Goal: Task Accomplishment & Management: Use online tool/utility

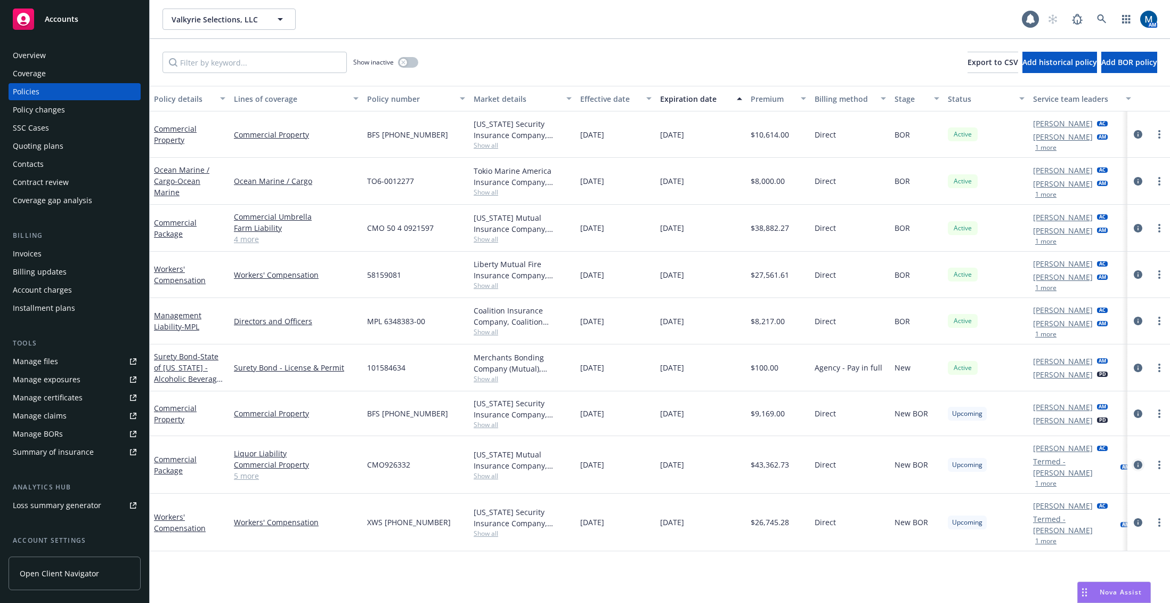
click at [1142, 462] on icon "circleInformation" at bounding box center [1138, 464] width 9 height 9
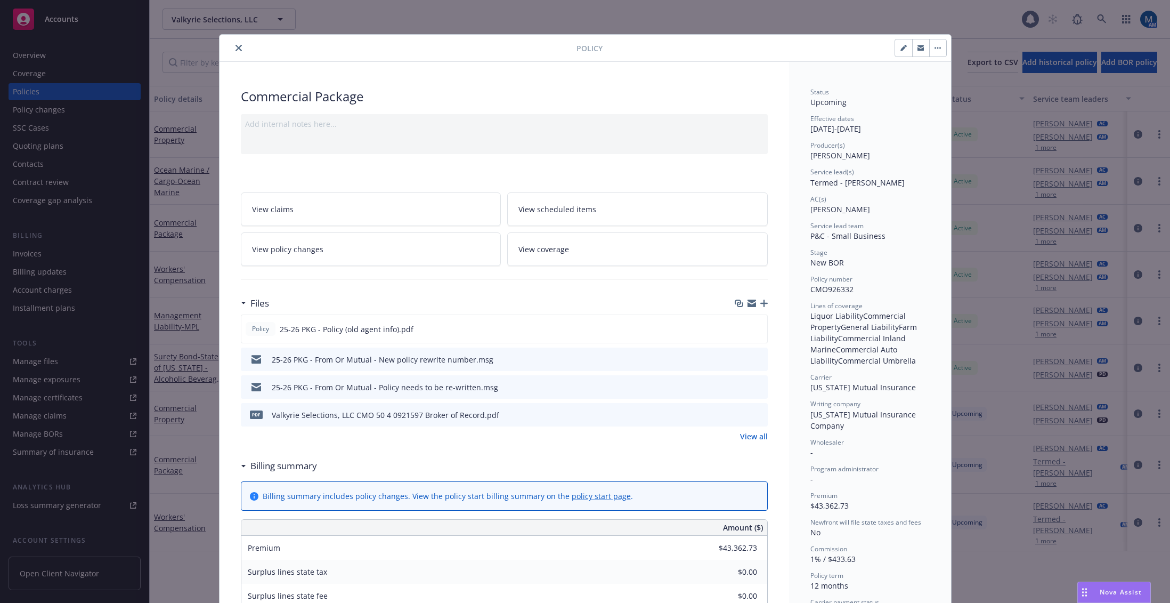
click at [895, 46] on button "button" at bounding box center [903, 47] width 17 height 17
select select "NEW_BOR"
select select "12"
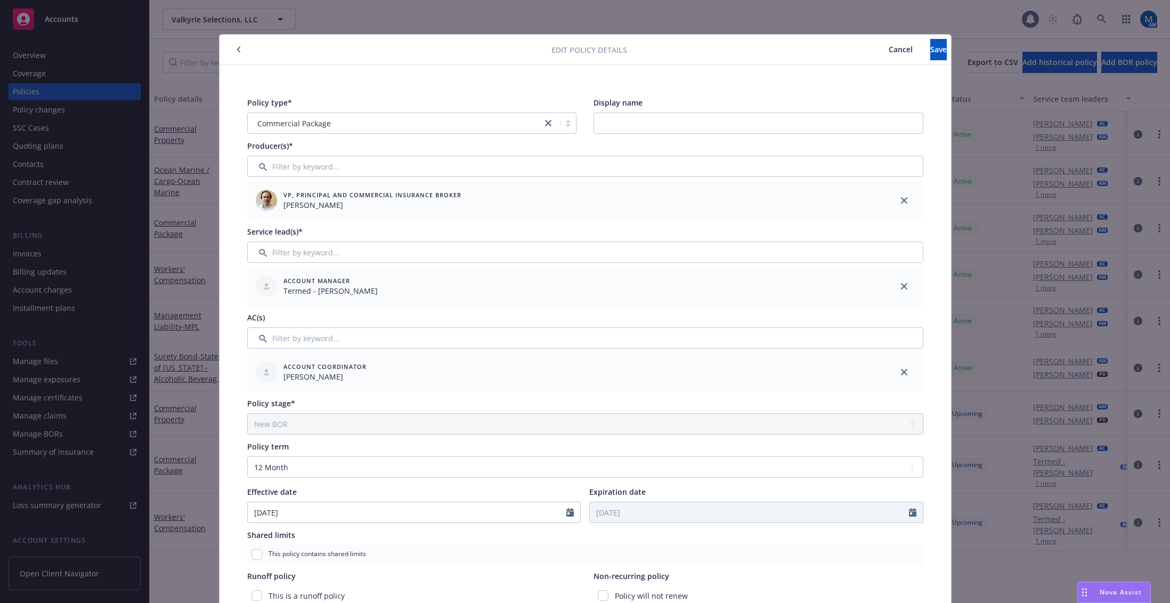
click at [902, 285] on icon "close" at bounding box center [904, 286] width 6 height 6
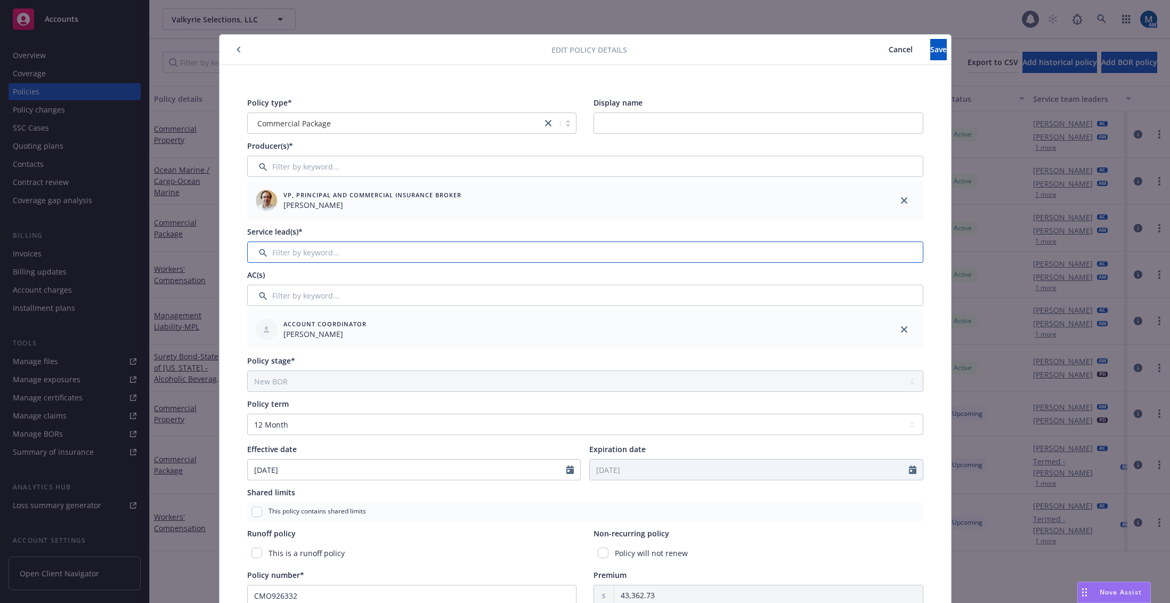
click at [480, 241] on input "Filter by keyword..." at bounding box center [585, 251] width 676 height 21
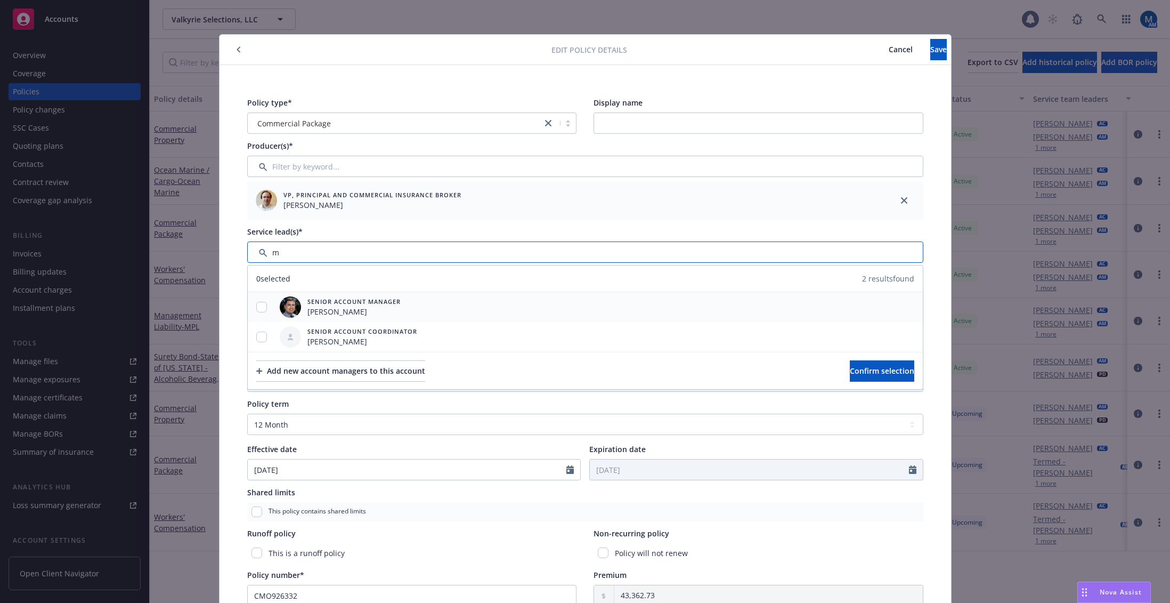
type input "m"
click at [256, 304] on input "checkbox" at bounding box center [261, 307] width 11 height 11
checkbox input "true"
click at [852, 370] on span "Confirm selection" at bounding box center [882, 371] width 64 height 10
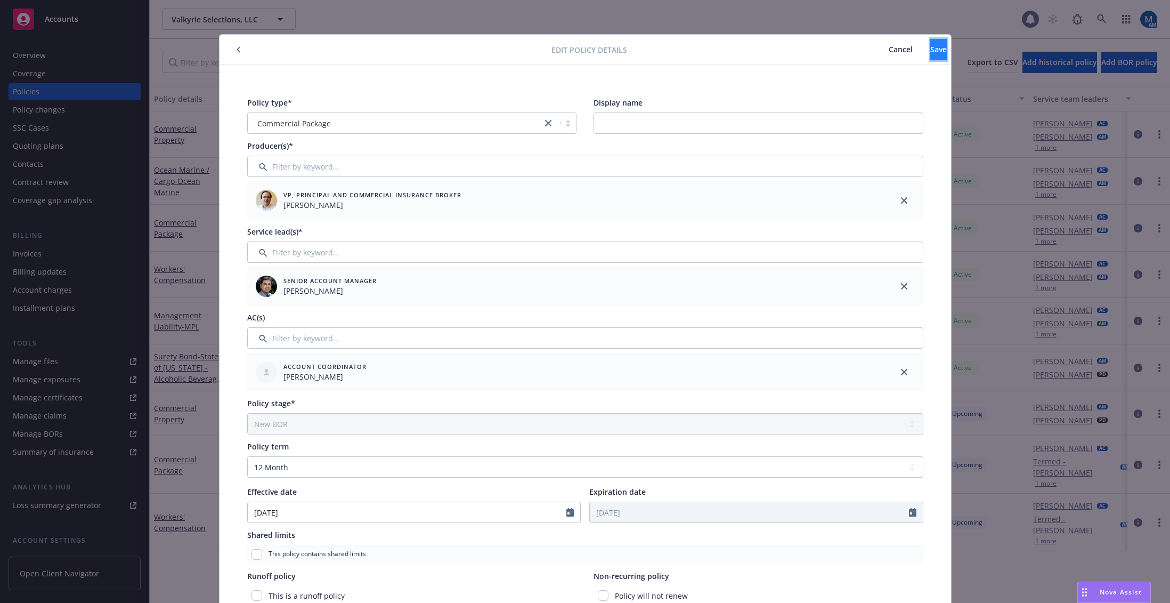
click at [930, 47] on button "Save" at bounding box center [938, 49] width 17 height 21
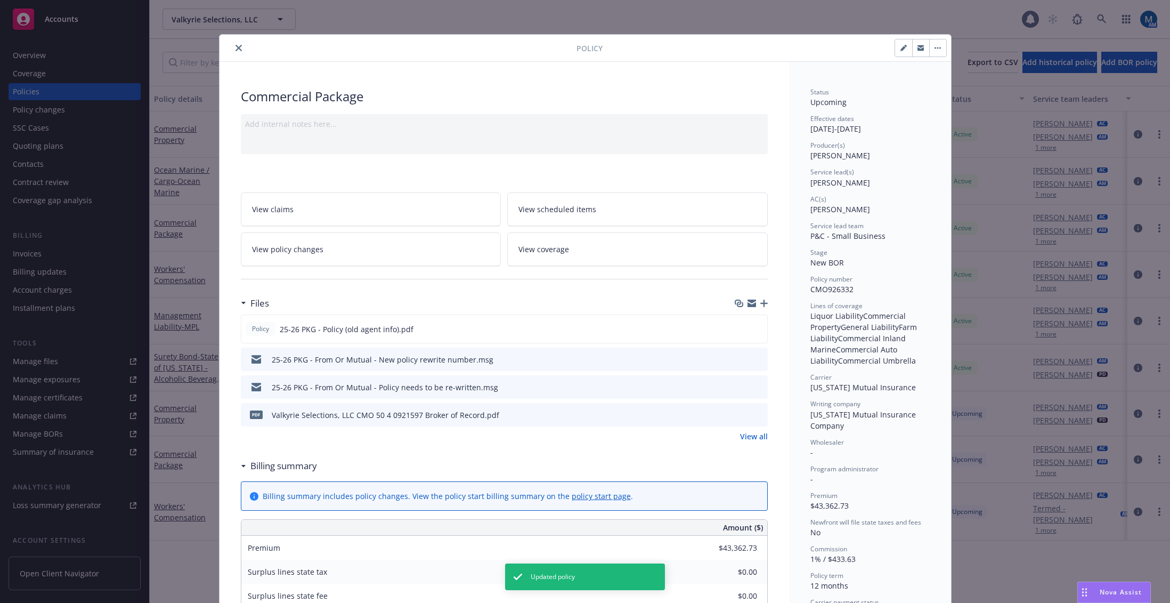
click at [237, 47] on icon "close" at bounding box center [239, 48] width 6 height 6
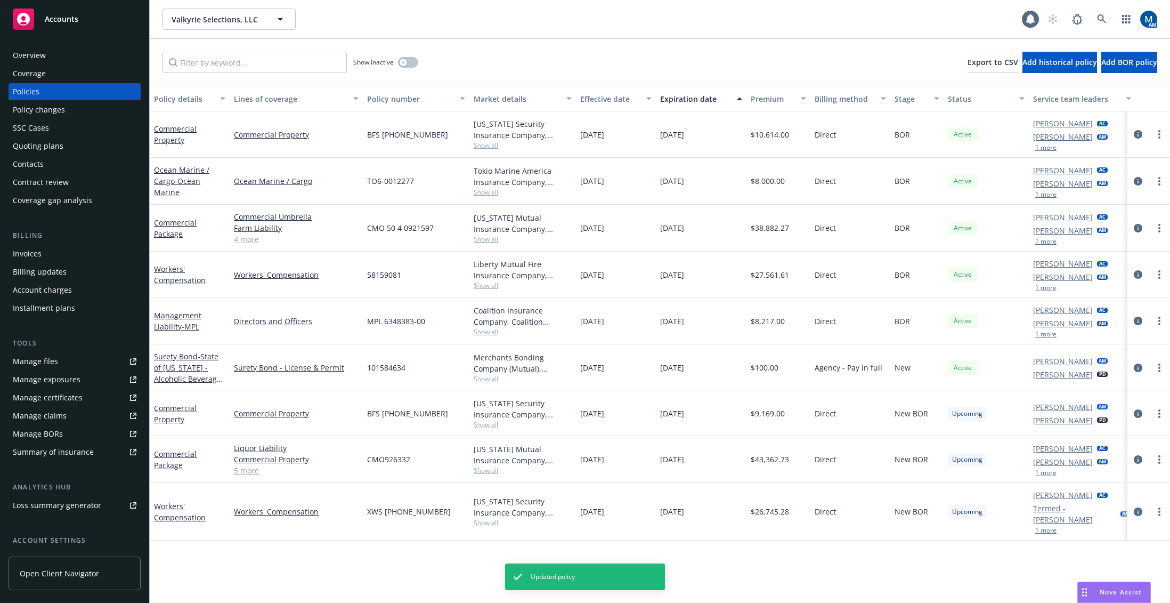
click at [1139, 513] on icon "circleInformation" at bounding box center [1138, 511] width 9 height 9
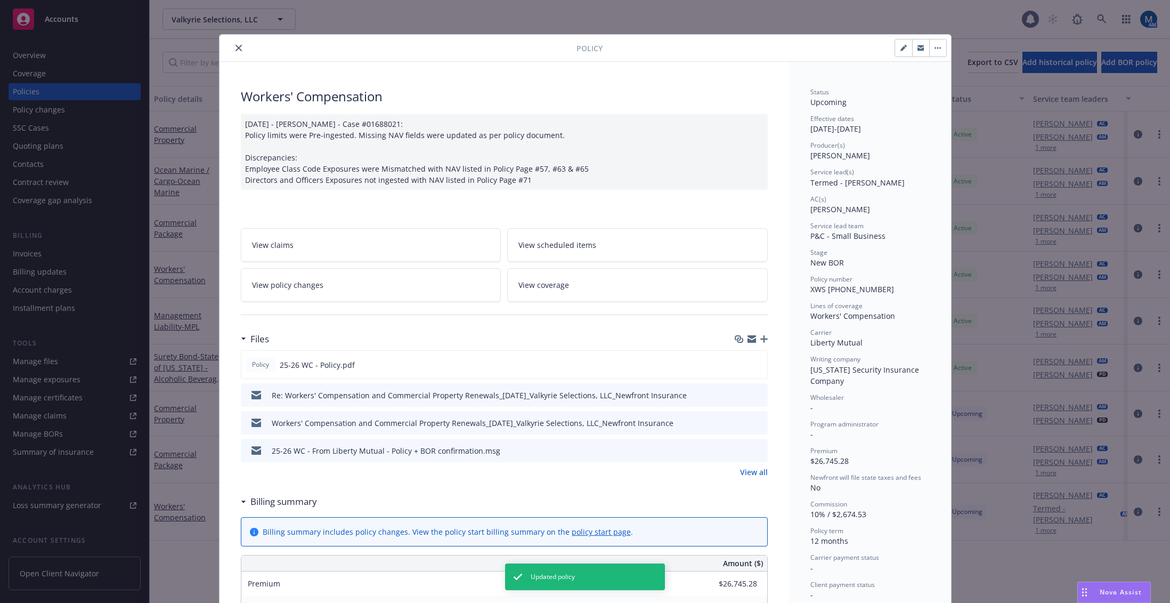
click at [895, 47] on button "button" at bounding box center [903, 47] width 17 height 17
select select "NEW_BOR"
select select "12"
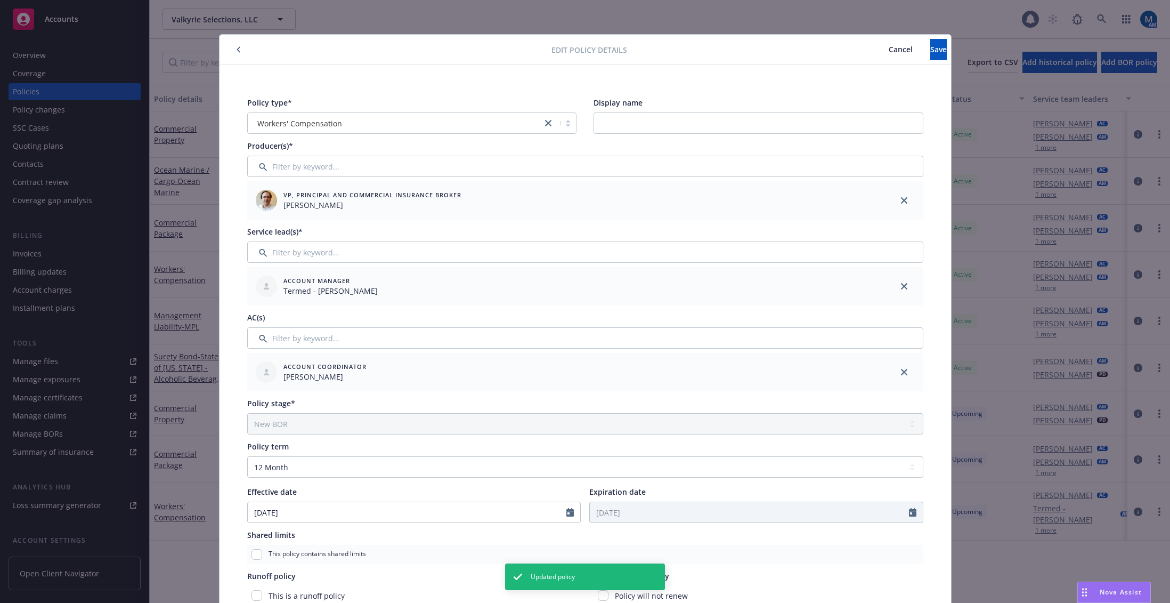
drag, startPoint x: 906, startPoint y: 282, endPoint x: 541, endPoint y: 271, distance: 365.2
click at [903, 283] on div at bounding box center [904, 286] width 38 height 38
click at [901, 285] on icon "close" at bounding box center [904, 286] width 6 height 6
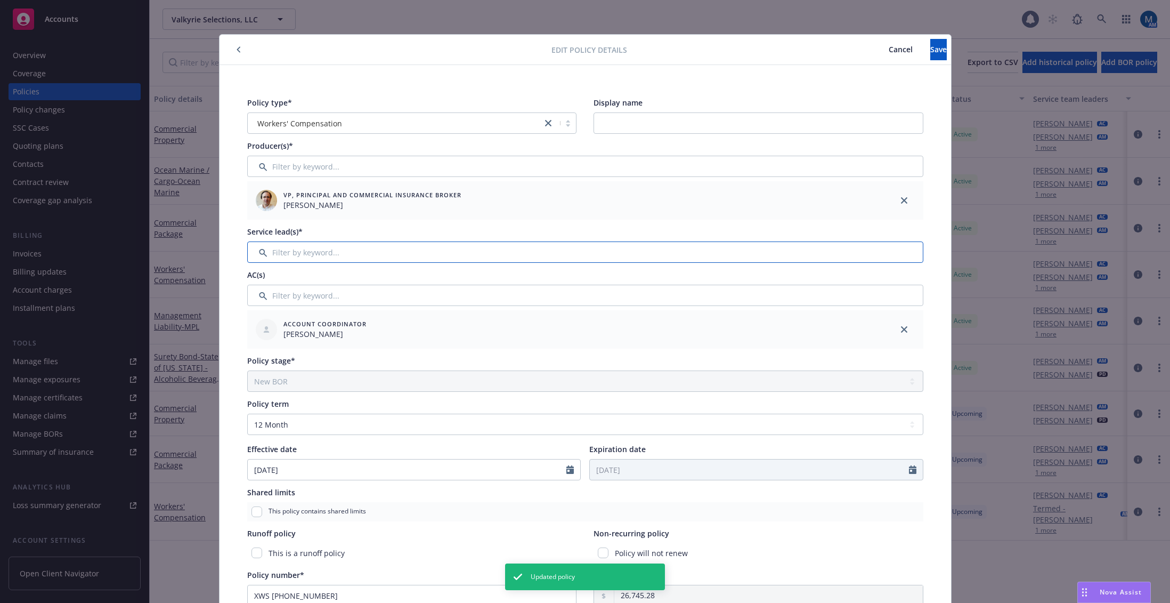
click at [465, 245] on input "Filter by keyword..." at bounding box center [585, 251] width 676 height 21
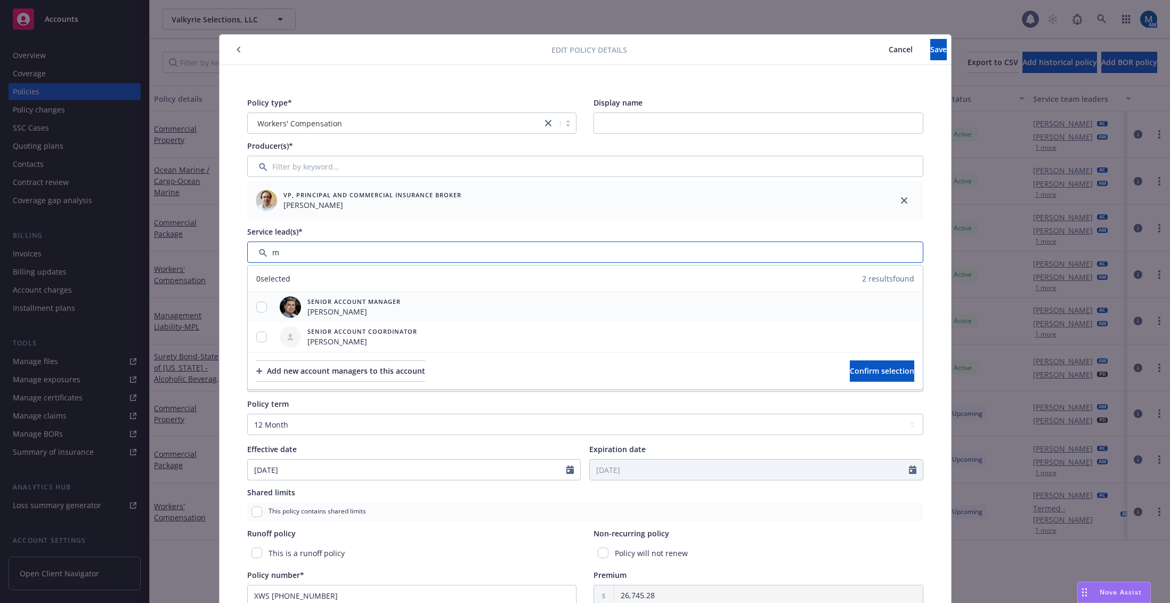
type input "m"
click at [256, 307] on input "checkbox" at bounding box center [261, 307] width 11 height 11
checkbox input "true"
click at [855, 375] on span "Confirm selection" at bounding box center [882, 371] width 64 height 10
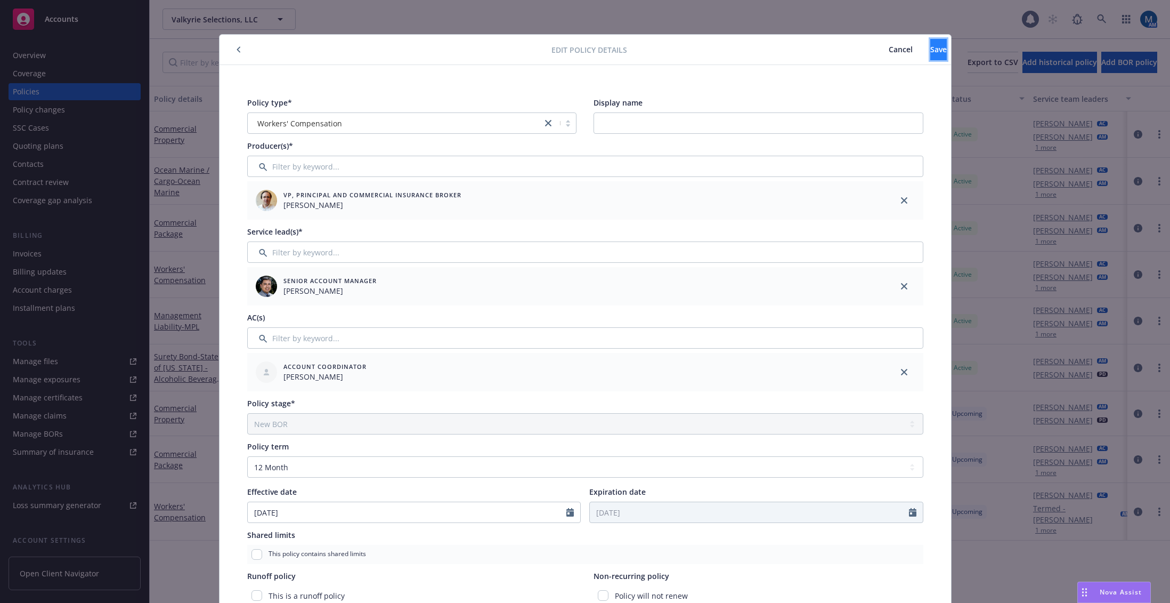
click at [930, 59] on button "Save" at bounding box center [938, 49] width 17 height 21
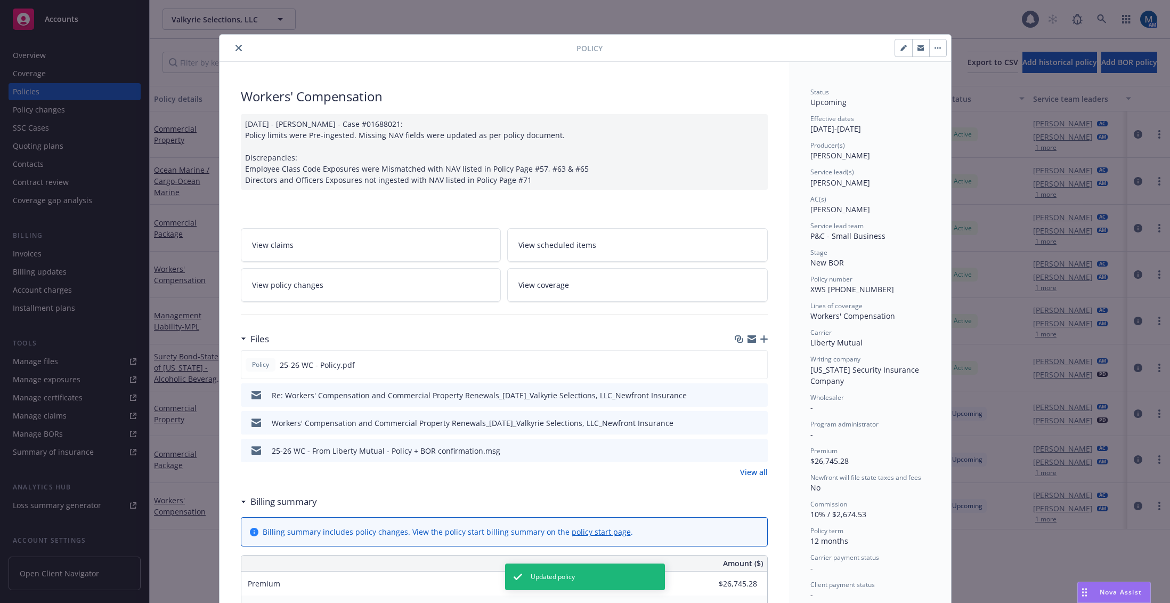
click at [236, 48] on icon "close" at bounding box center [239, 48] width 6 height 6
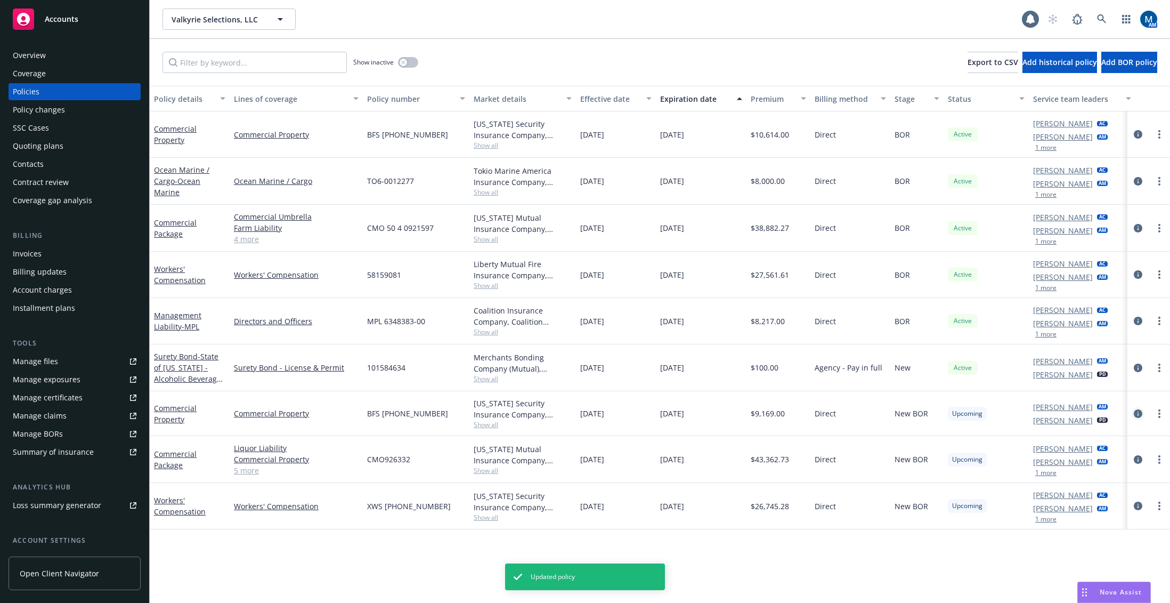
click at [1135, 412] on icon "circleInformation" at bounding box center [1138, 413] width 9 height 9
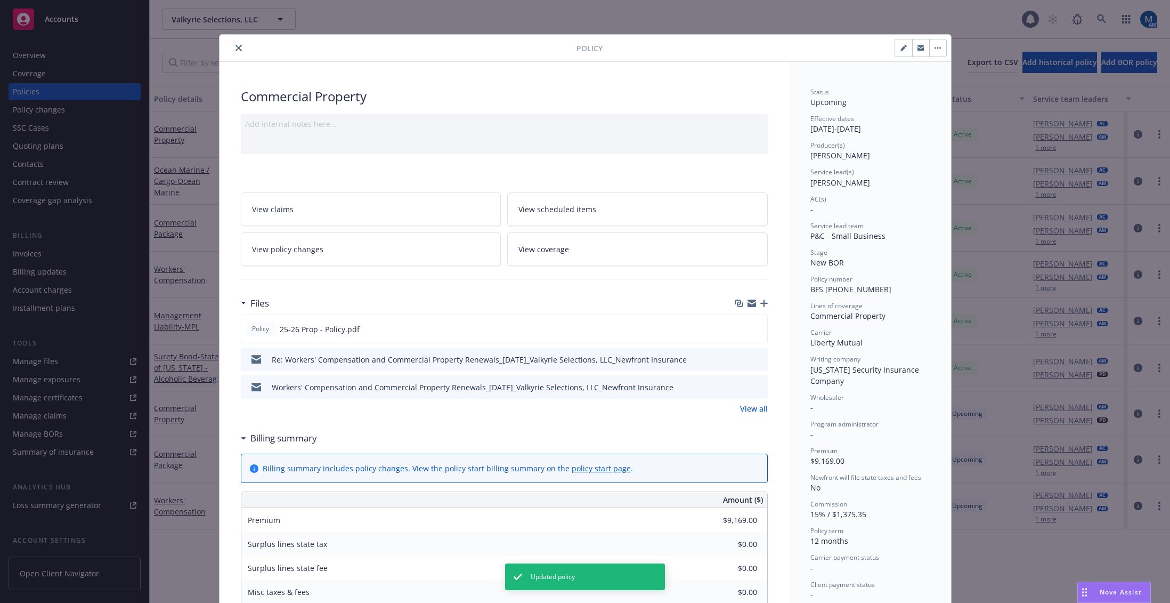
click at [895, 52] on button "button" at bounding box center [903, 47] width 17 height 17
select select "NEW_BOR"
select select "12"
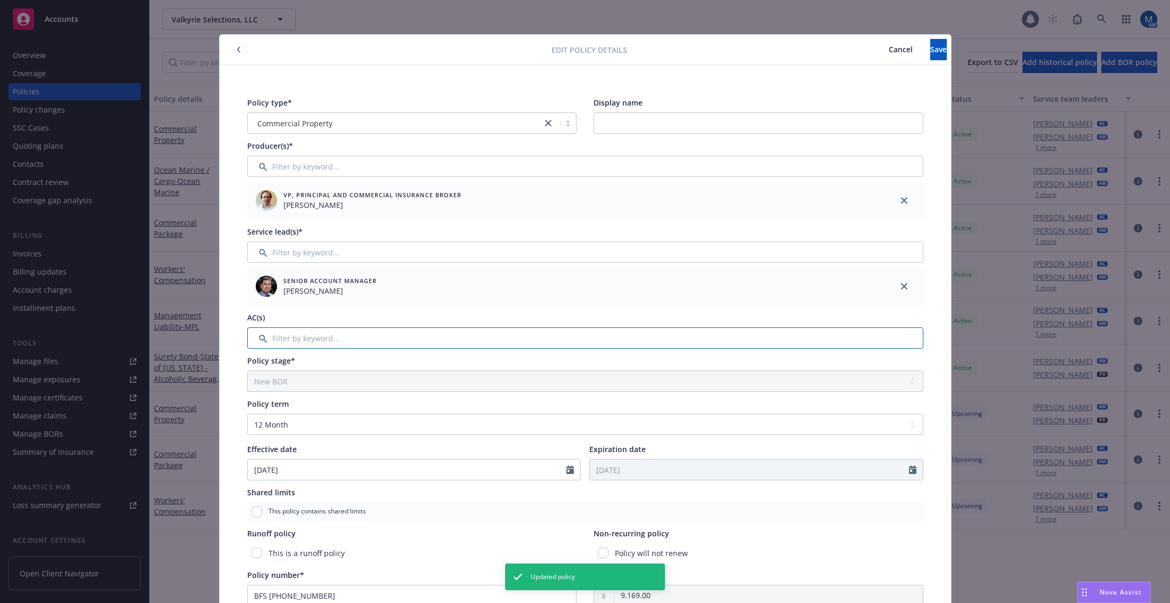
click at [380, 334] on input "Filter by keyword..." at bounding box center [585, 337] width 676 height 21
type input "de"
click at [257, 395] on input "checkbox" at bounding box center [261, 392] width 11 height 11
checkbox input "true"
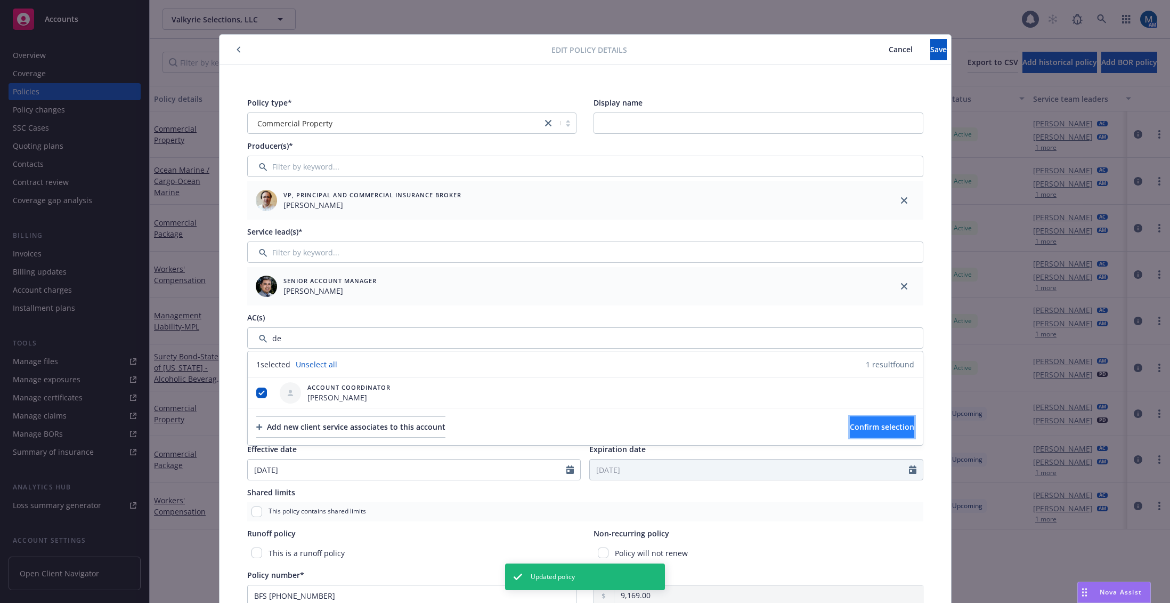
click at [872, 417] on button "Confirm selection" at bounding box center [882, 426] width 64 height 21
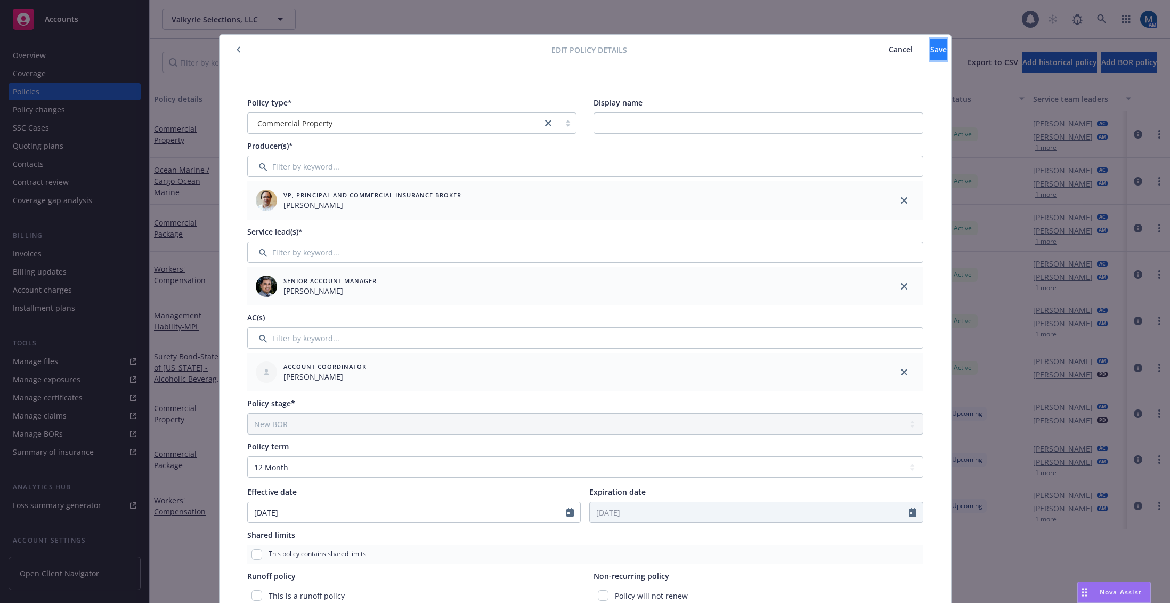
click at [930, 46] on span "Save" at bounding box center [938, 49] width 17 height 10
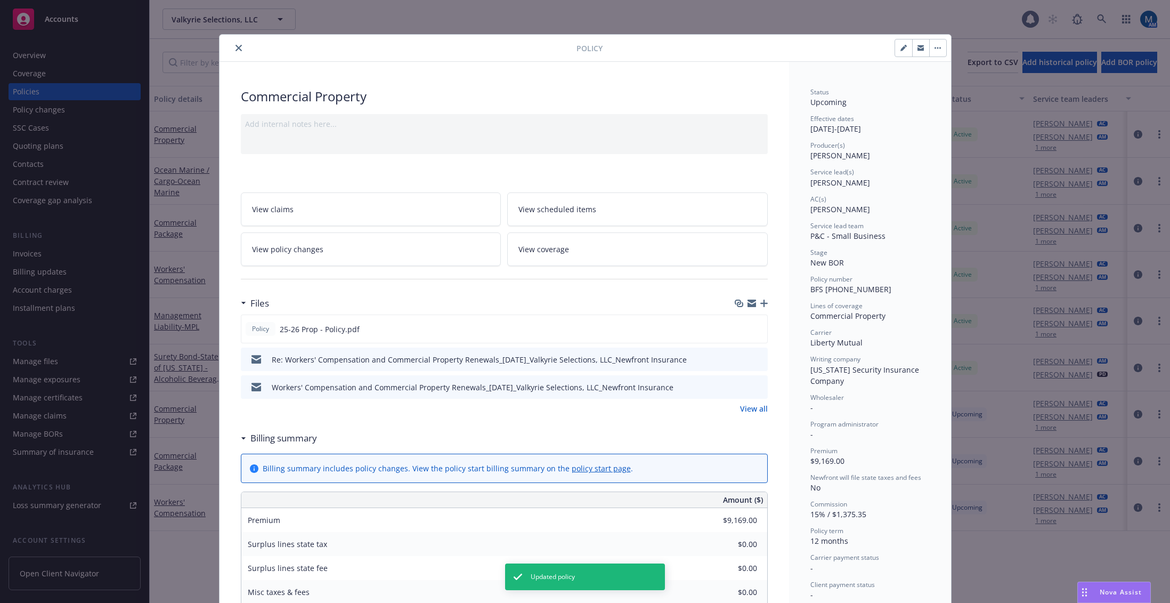
click at [238, 48] on button "close" at bounding box center [238, 48] width 13 height 13
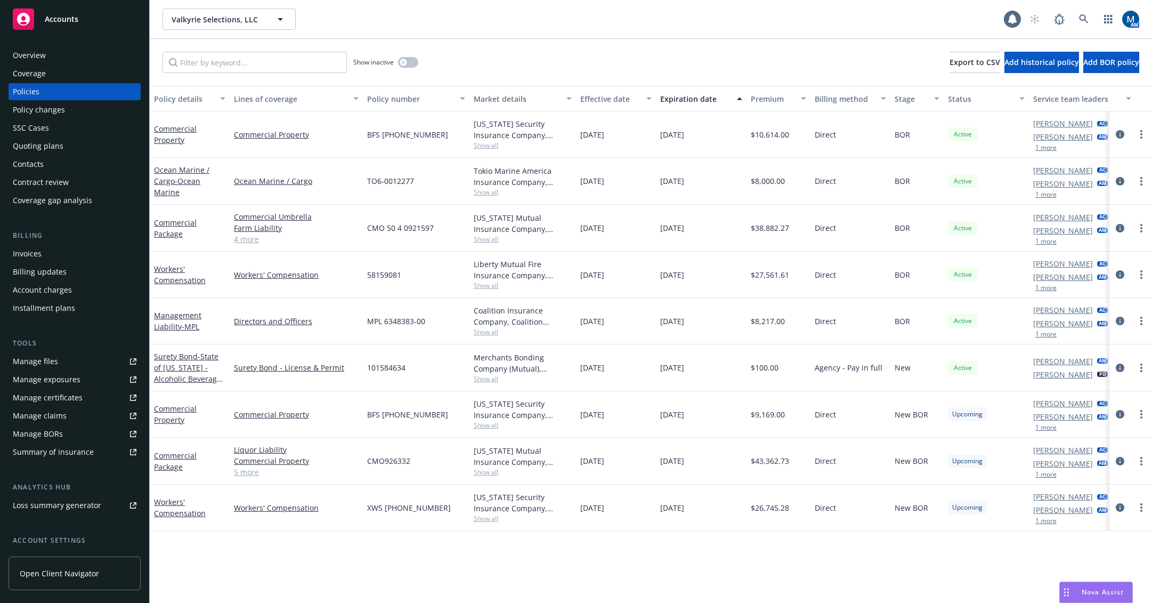
click at [531, 58] on div "Show inactive Export to CSV Add historical policy Add BOR policy" at bounding box center [651, 62] width 1002 height 47
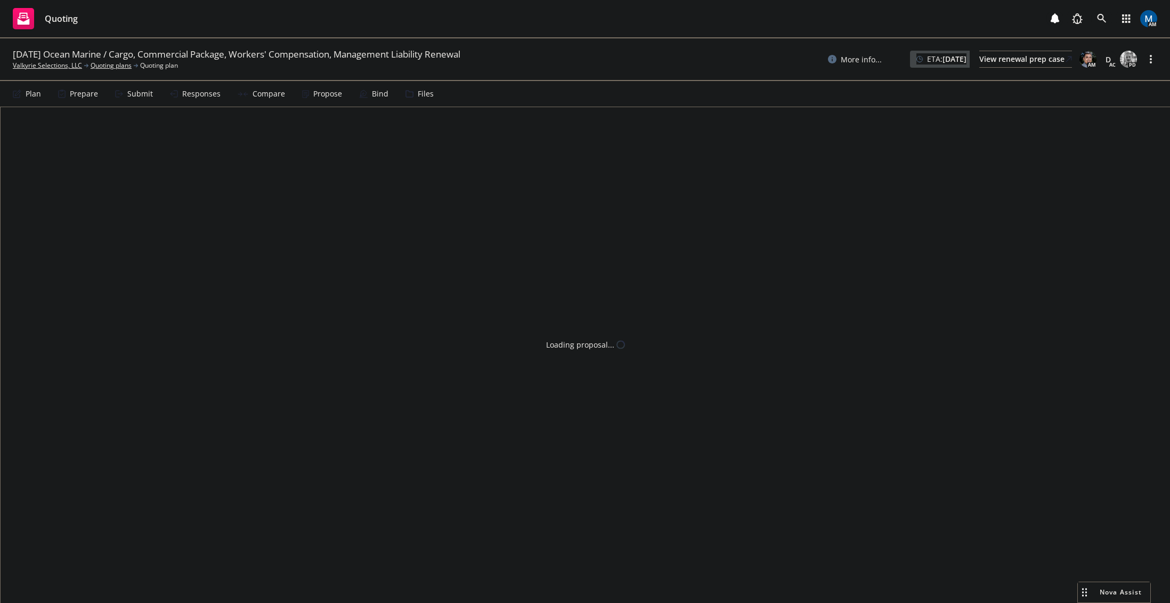
type textarea "x"
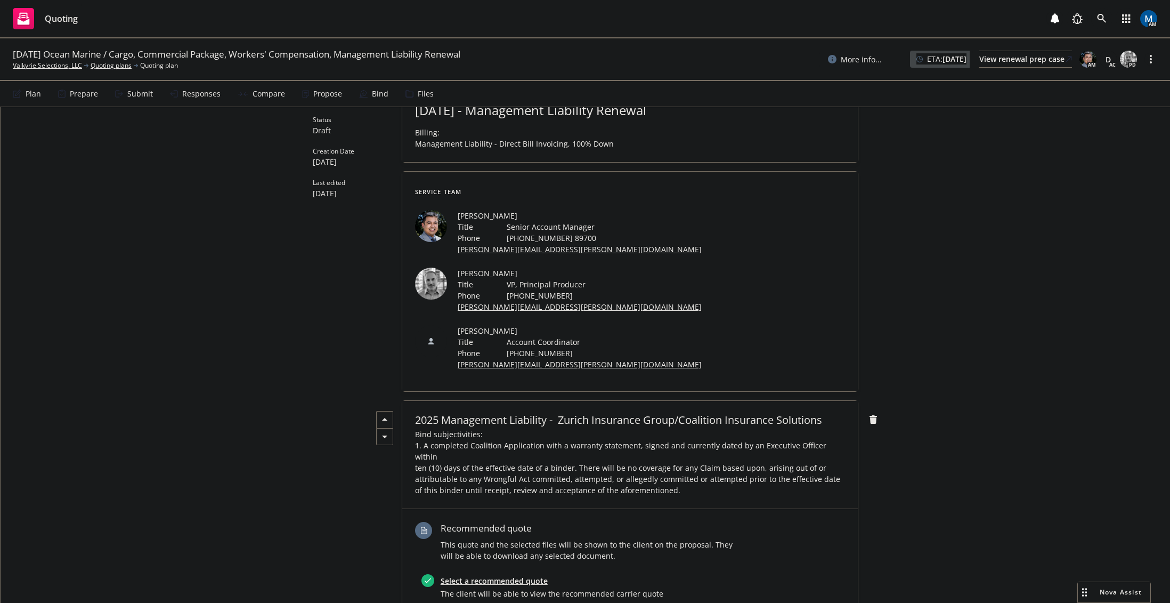
scroll to position [107, 0]
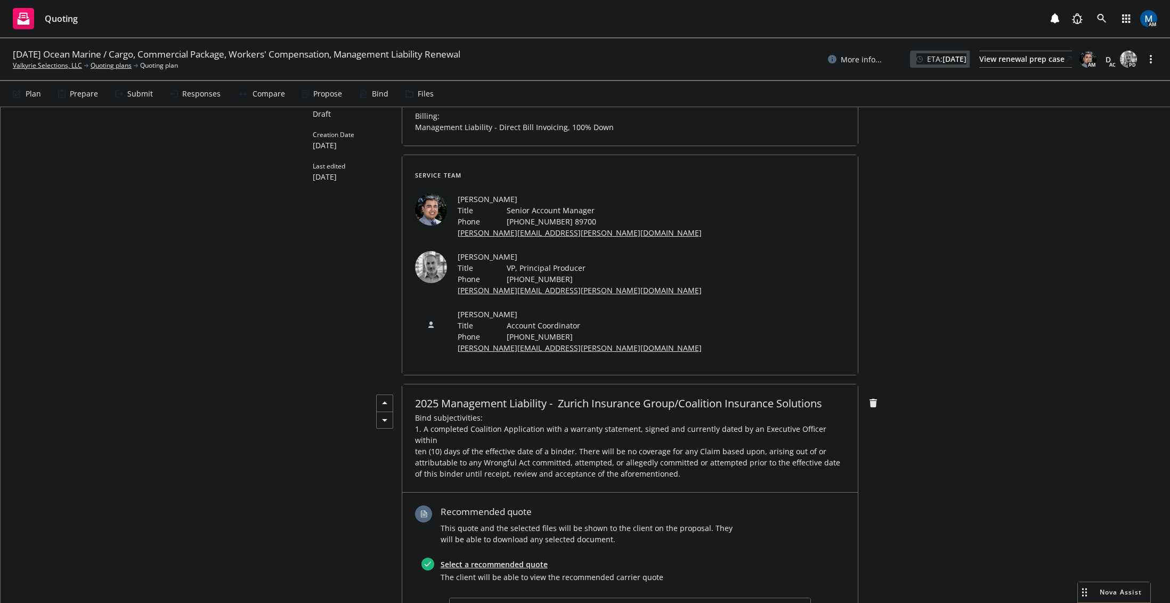
click at [682, 424] on span "Bind subjectivities: 1. A completed Coalition Application with a warranty state…" at bounding box center [630, 445] width 430 height 67
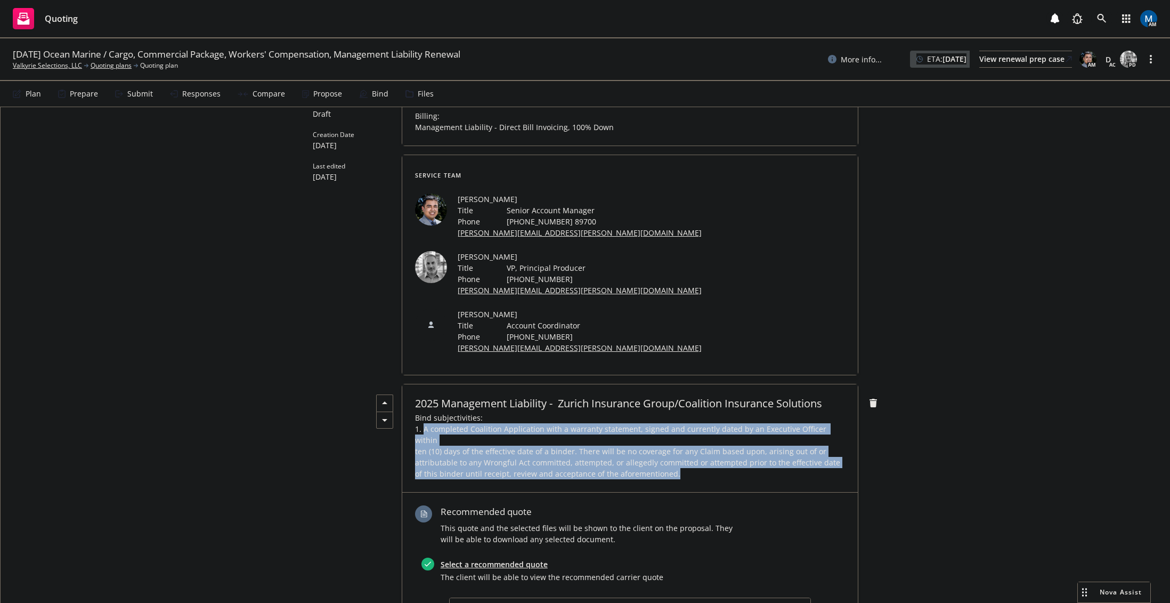
drag, startPoint x: 689, startPoint y: 424, endPoint x: 419, endPoint y: 385, distance: 272.4
click at [419, 412] on span "Bind subjectivities: 1. A completed Coalition Application with a warranty state…" at bounding box center [630, 445] width 430 height 67
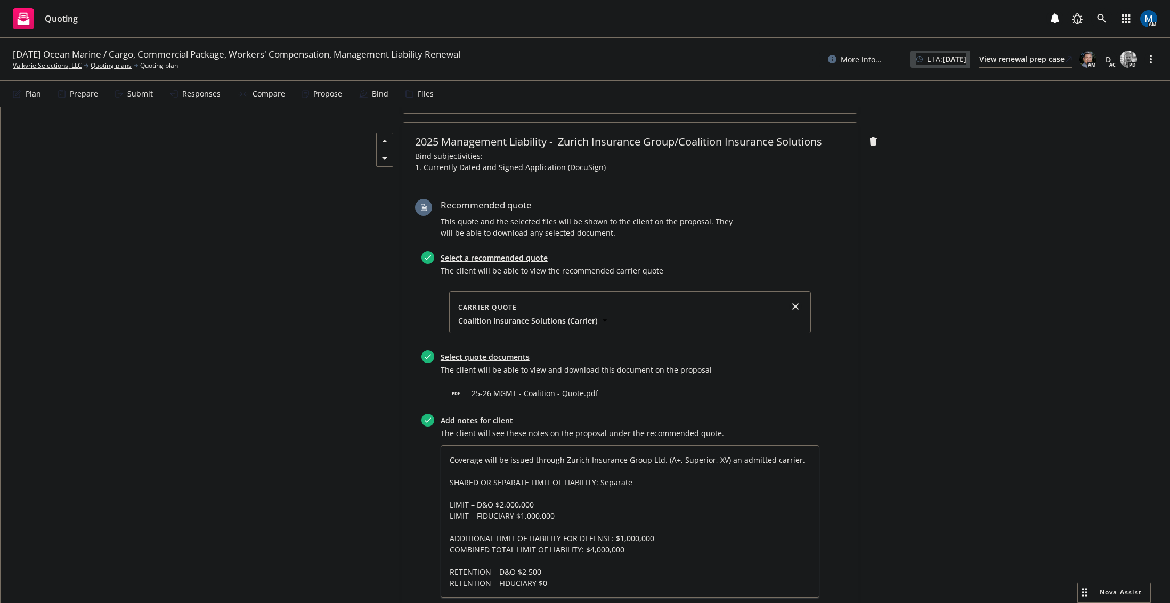
scroll to position [373, 0]
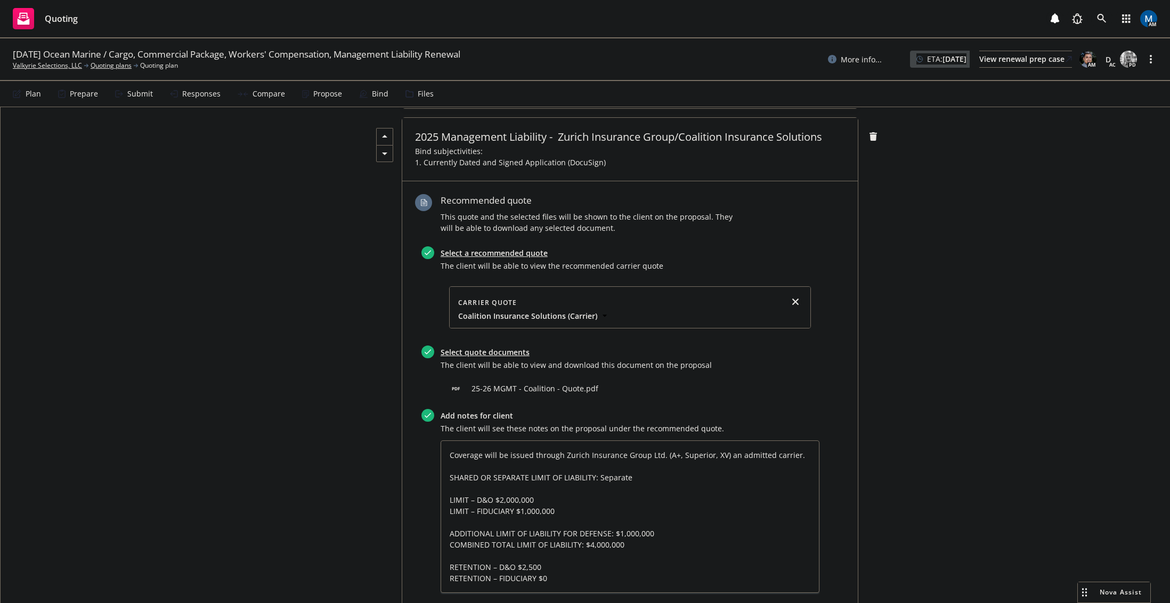
click at [779, 462] on textarea "Coverage will be issued through Zurich Insurance Group Ltd. (A+, Superior, XV) …" at bounding box center [630, 516] width 379 height 152
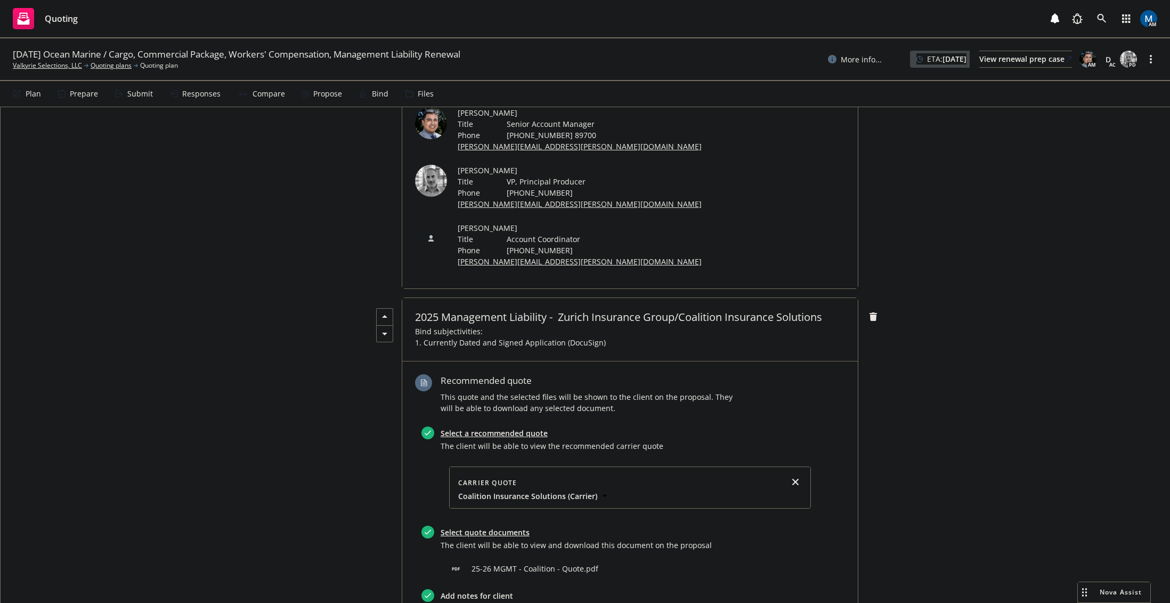
scroll to position [172, 0]
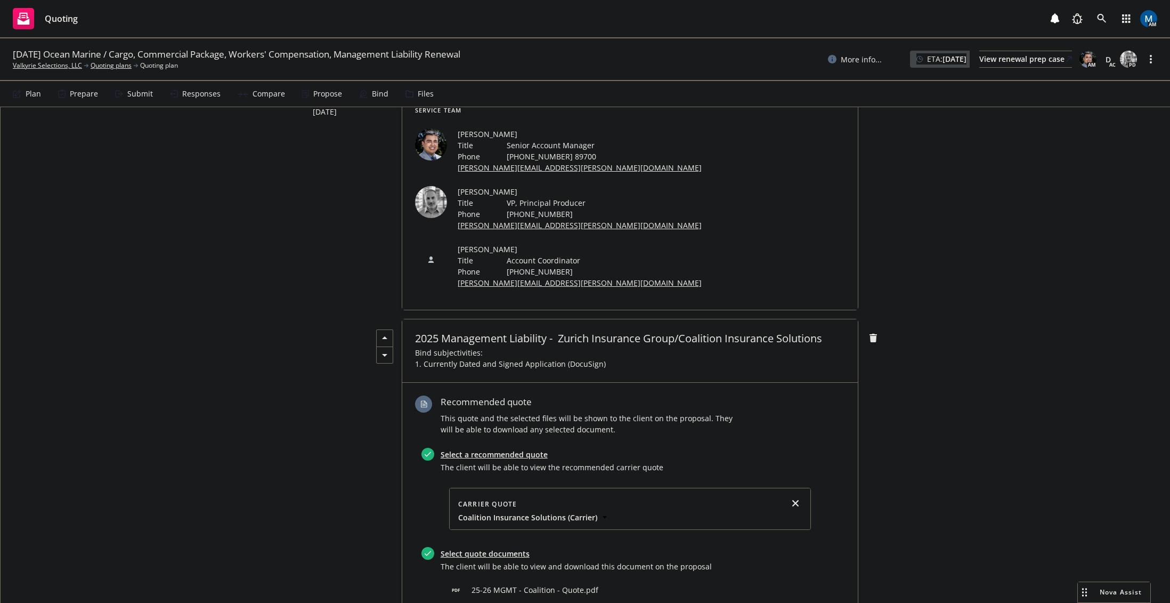
click at [789, 586] on icon "preview file" at bounding box center [792, 589] width 10 height 7
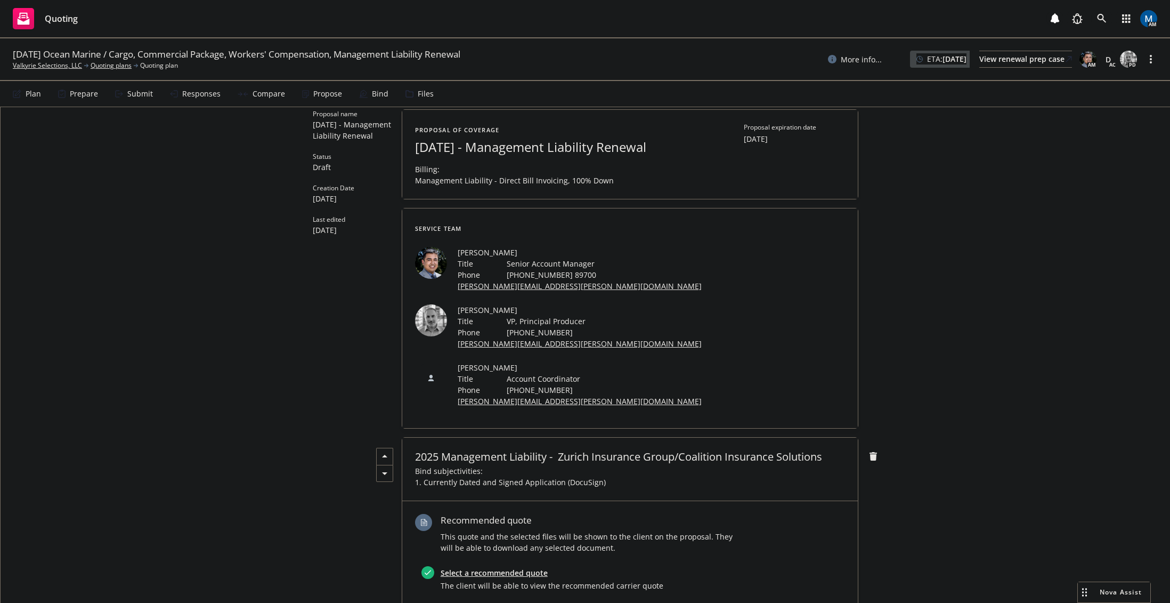
scroll to position [0, 0]
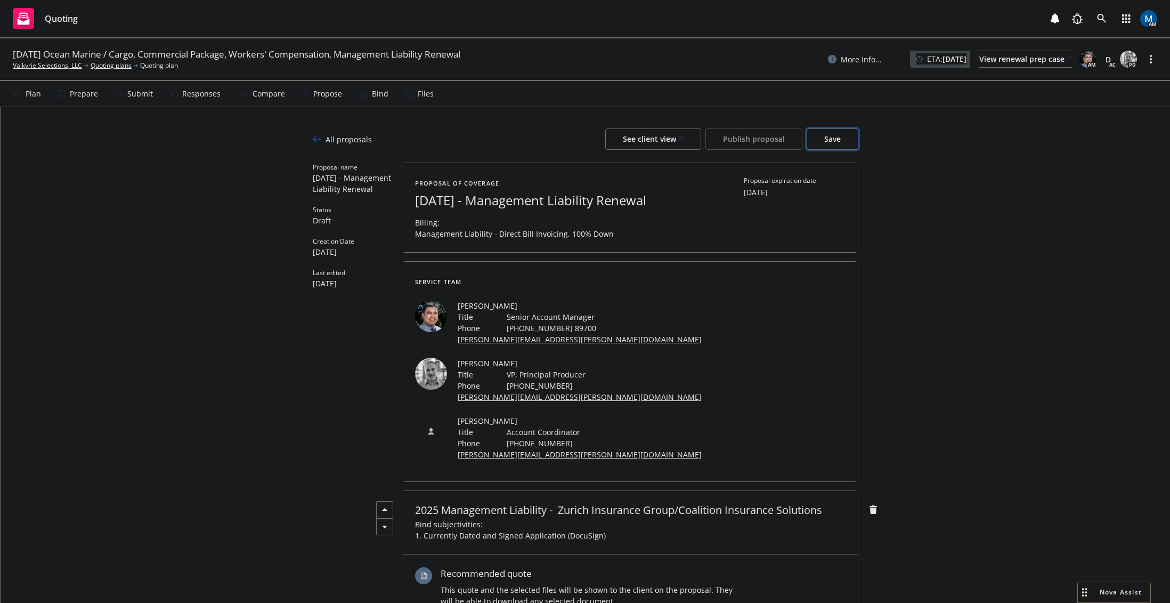
click at [832, 141] on span "Save" at bounding box center [832, 139] width 17 height 10
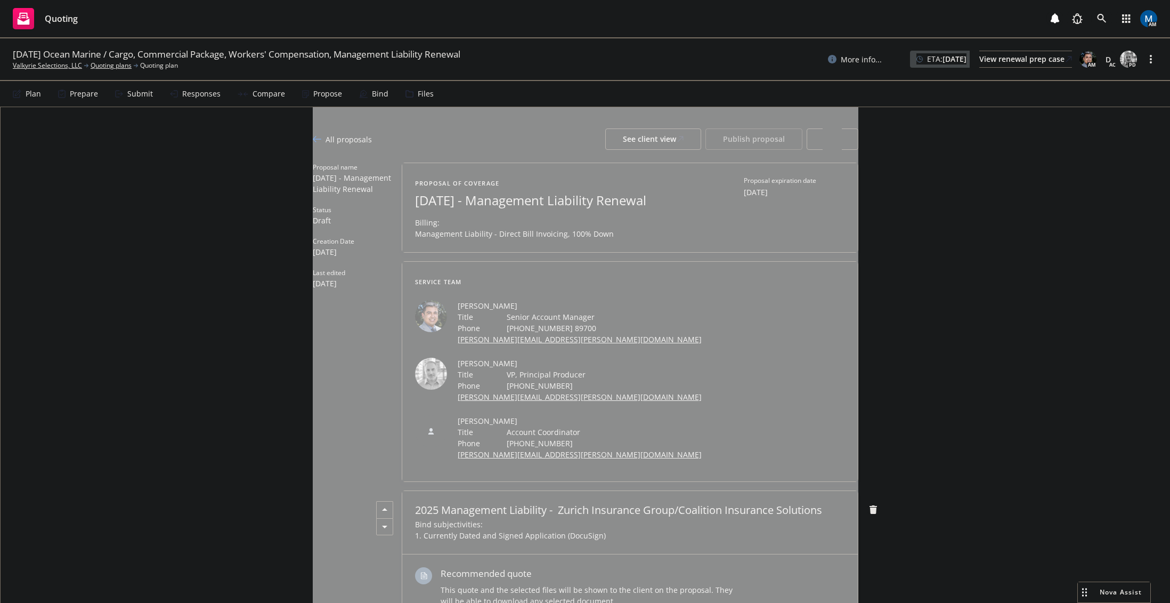
type textarea "x"
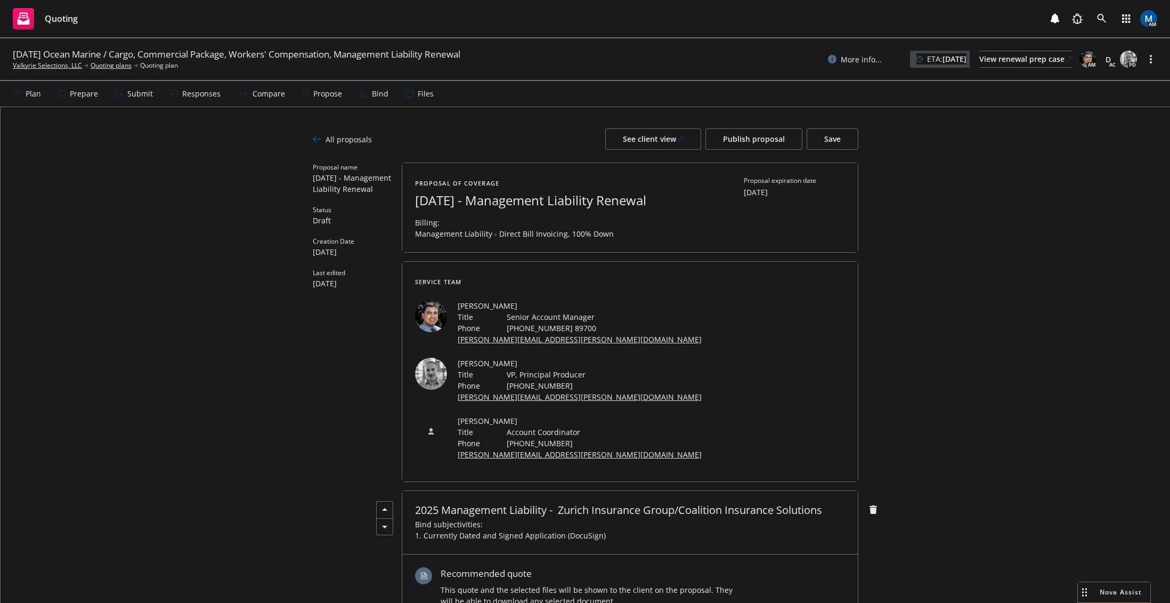
click at [733, 504] on span "2025 Management Liability - Zurich Insurance Group/Coalition Insurance Solutions" at bounding box center [630, 510] width 430 height 13
drag, startPoint x: 647, startPoint y: 468, endPoint x: 589, endPoint y: 465, distance: 58.2
click at [589, 504] on span "2025 Management Liability - Zurich Insurance Group/Coalition Insurance Solutions" at bounding box center [630, 510] width 430 height 13
drag, startPoint x: 642, startPoint y: 467, endPoint x: 778, endPoint y: 464, distance: 136.4
click at [778, 504] on span "2025 Management Liability - Zurich /Coalition Insurance Solutions" at bounding box center [630, 510] width 430 height 13
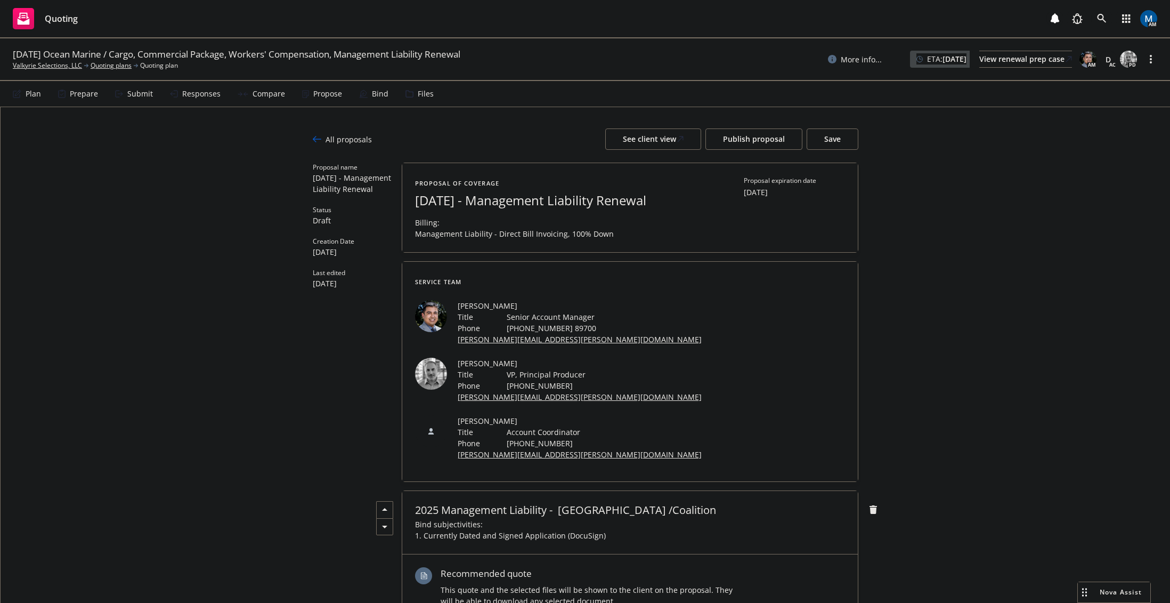
click at [594, 504] on span "2025 Management Liability - Zurich /Coalition" at bounding box center [630, 510] width 430 height 13
click at [839, 141] on button "Save" at bounding box center [833, 138] width 52 height 21
click at [448, 504] on span "2025 Management Liability - Zurich / Coalition" at bounding box center [630, 510] width 430 height 13
drag, startPoint x: 438, startPoint y: 466, endPoint x: 322, endPoint y: 467, distance: 116.2
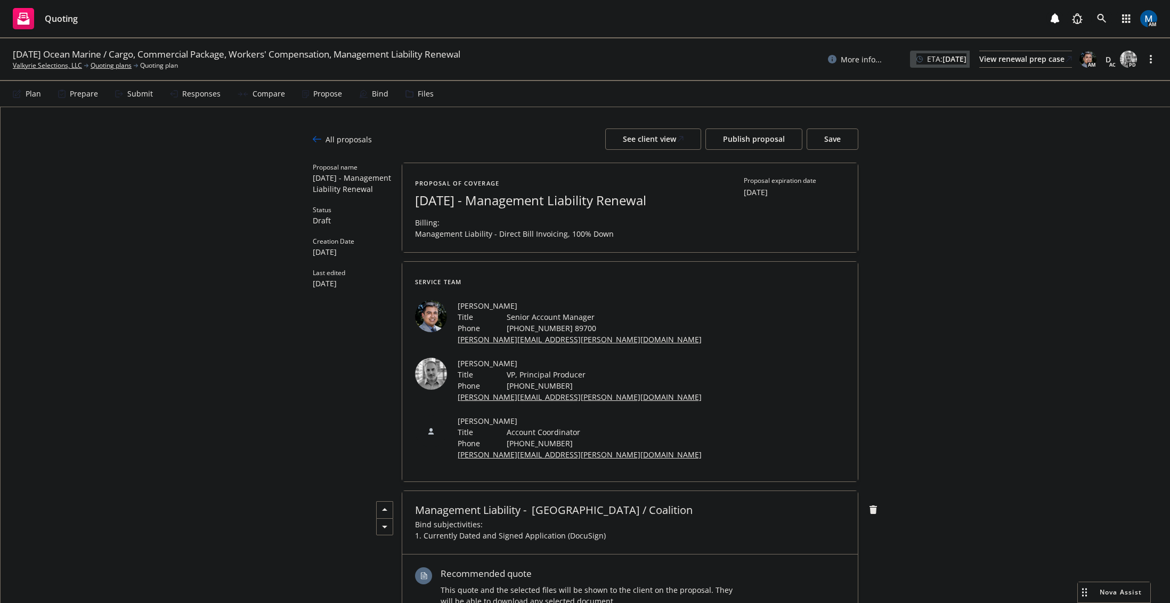
click at [481, 198] on span "August 2025 - Management Liability Renewal" at bounding box center [545, 200] width 261 height 15
drag, startPoint x: 894, startPoint y: 149, endPoint x: 840, endPoint y: 139, distance: 54.9
click at [836, 139] on span "Save" at bounding box center [832, 139] width 17 height 10
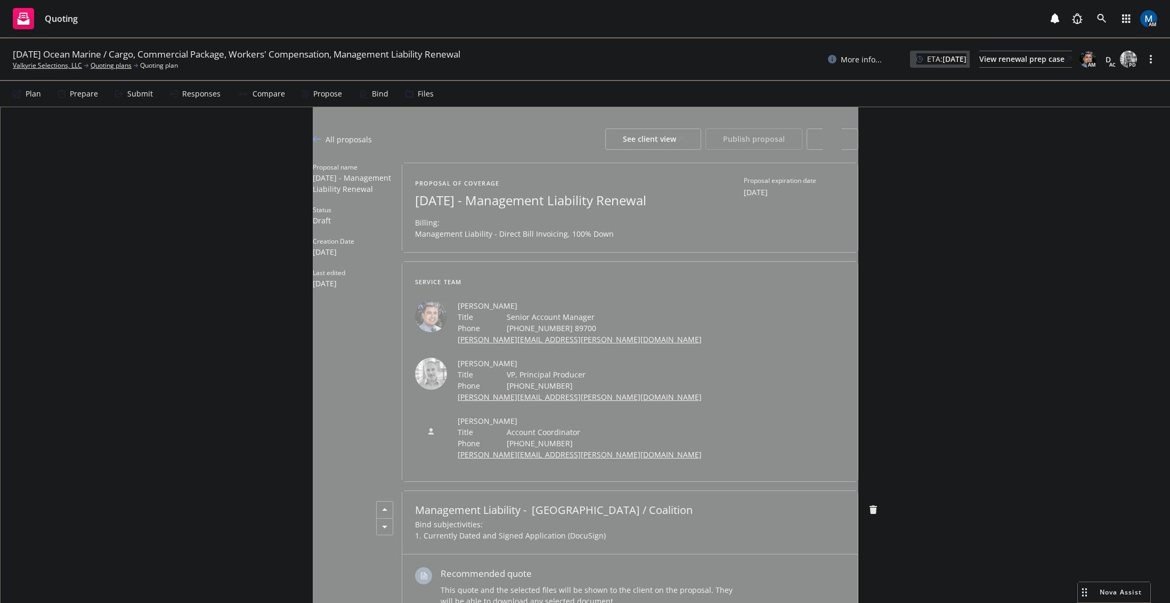
type textarea "x"
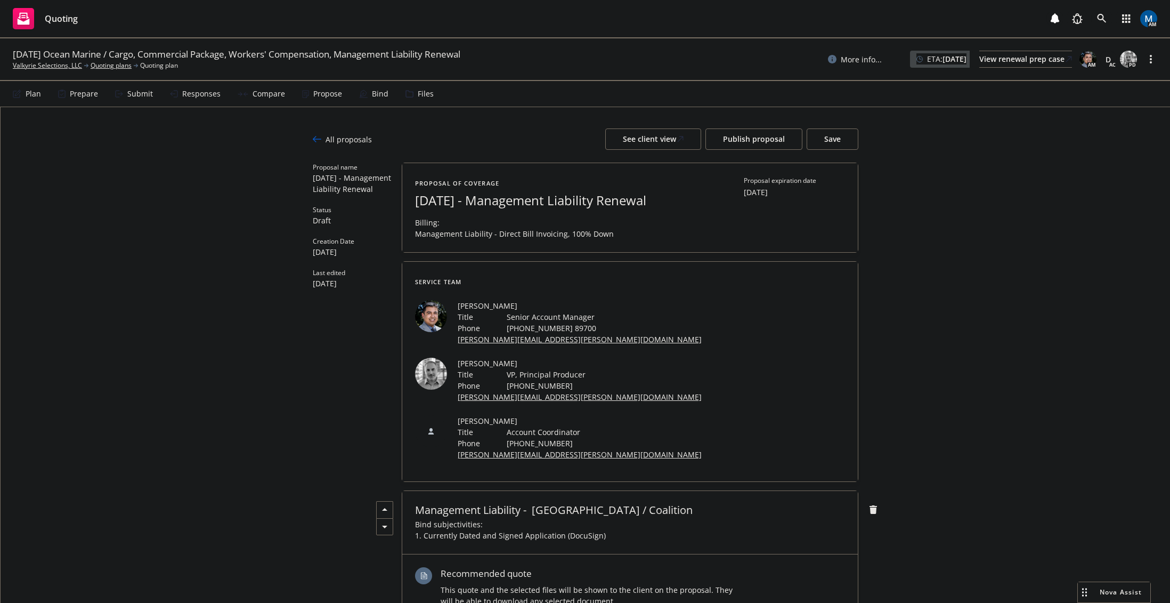
click at [332, 141] on div "All proposals" at bounding box center [342, 139] width 59 height 11
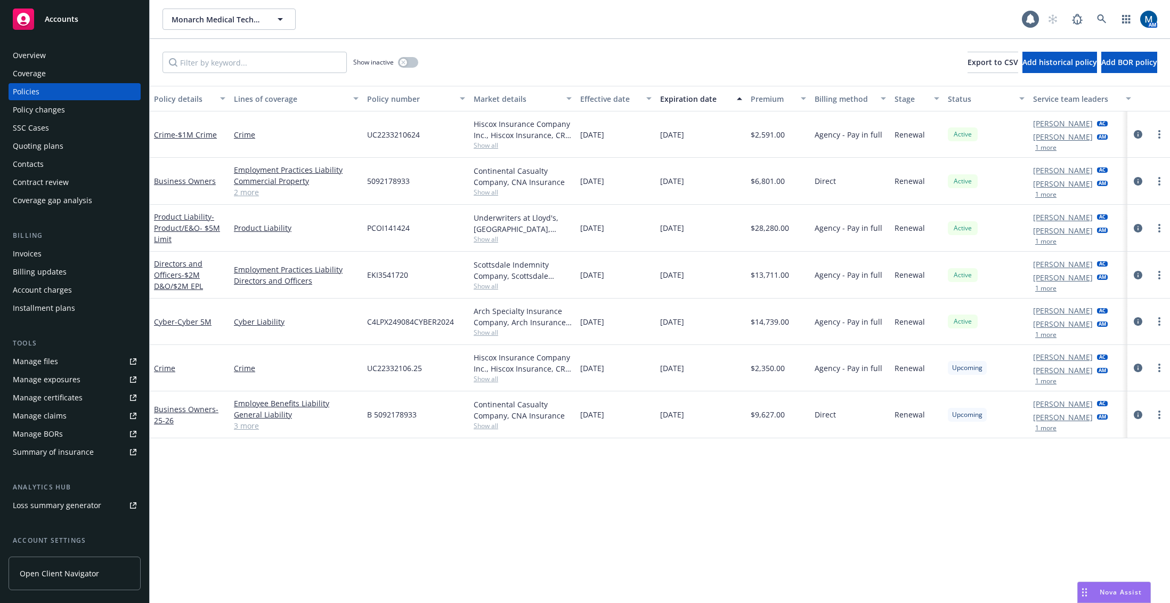
click at [1167, 1] on div "Monarch Medical Technologies, LLC Monarch Medical Technologies, LLC 1 AM" at bounding box center [660, 19] width 1020 height 38
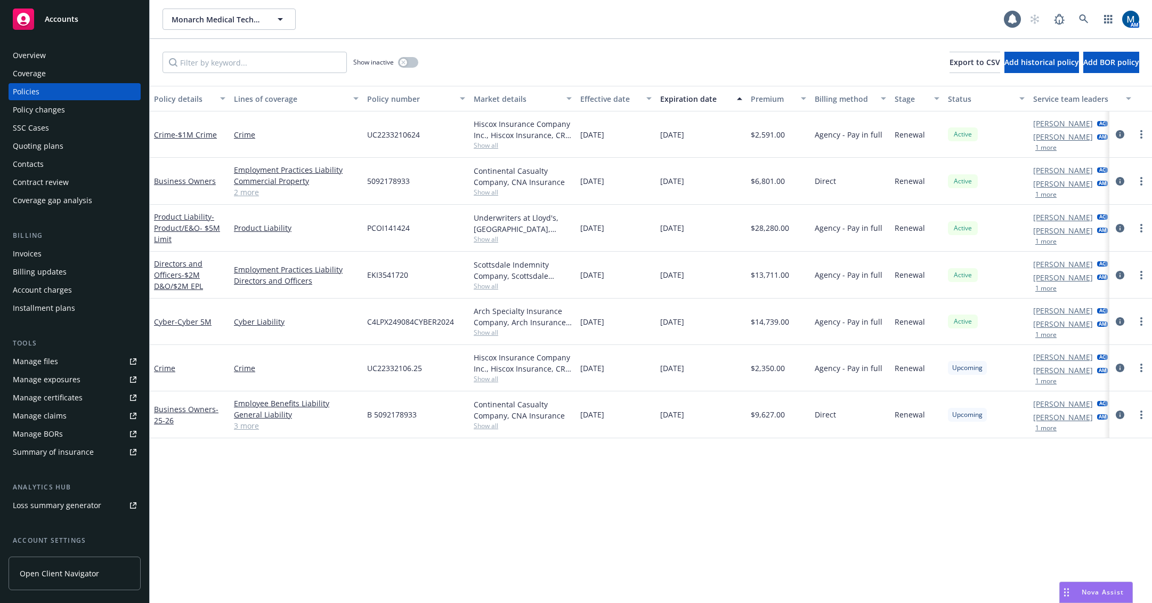
click at [488, 549] on div "Policy details Lines of coverage Policy number Market details Effective date Ex…" at bounding box center [651, 344] width 1002 height 517
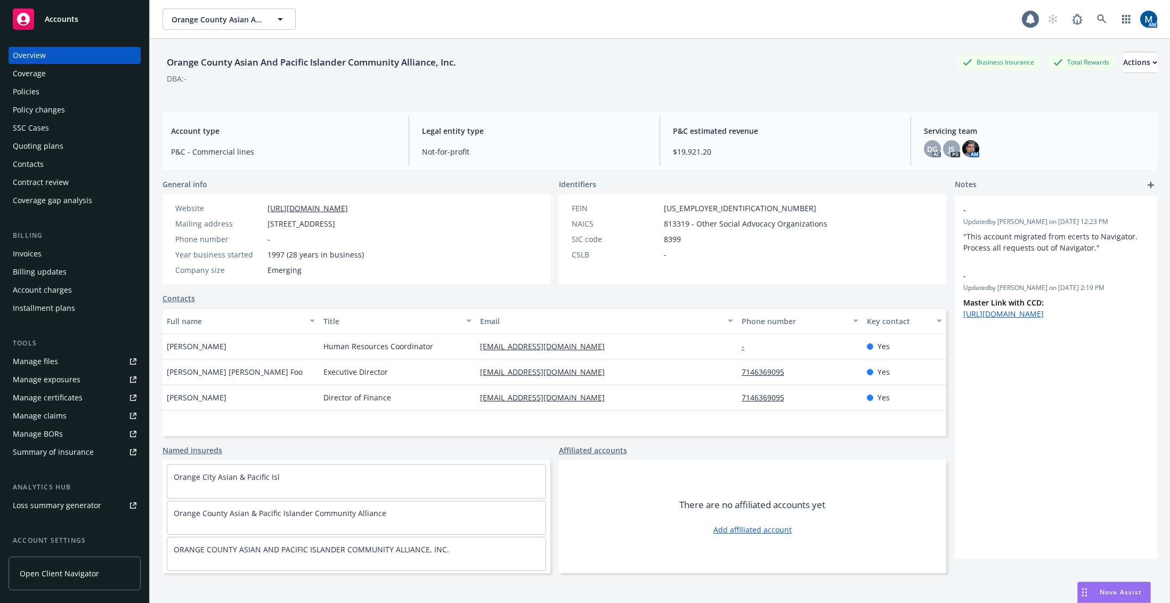
click at [54, 88] on div "Policies" at bounding box center [75, 91] width 124 height 17
